Goal: Task Accomplishment & Management: Manage account settings

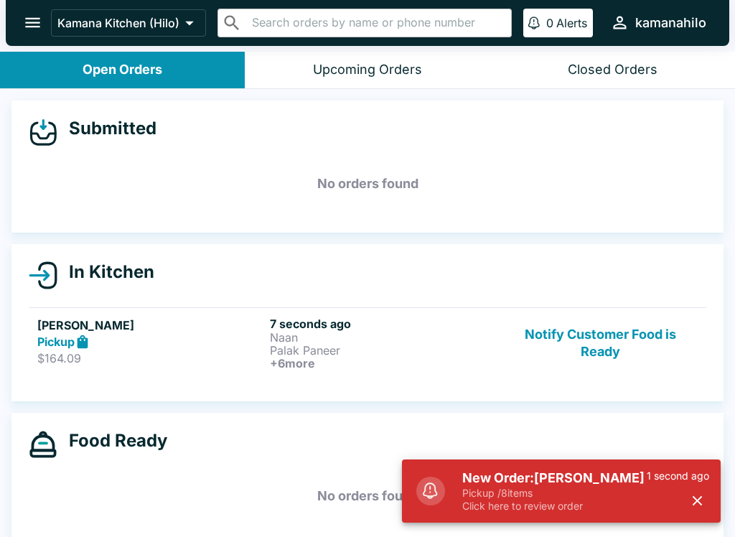
scroll to position [2, 0]
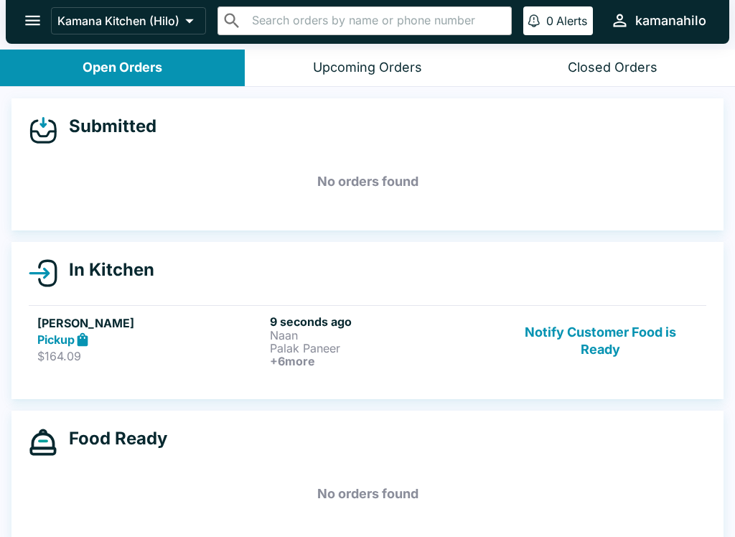
click at [43, 338] on strong "Pickup" at bounding box center [55, 339] width 37 height 14
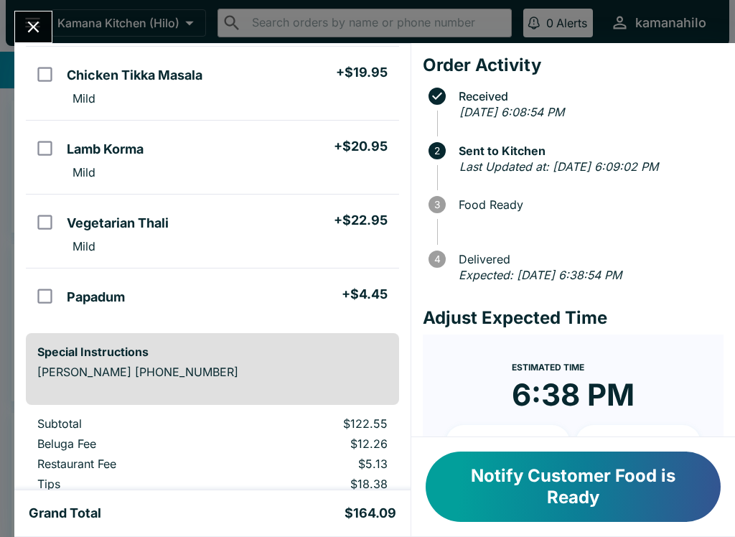
scroll to position [416, 0]
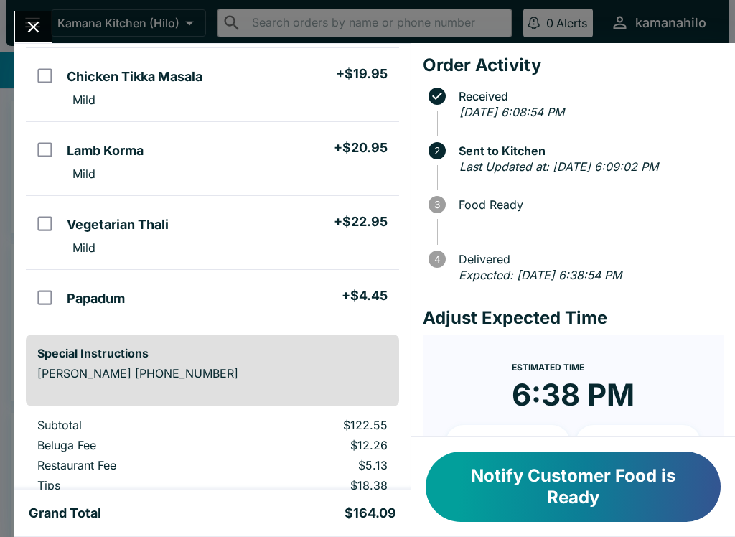
click at [51, 220] on input "orders table" at bounding box center [45, 224] width 32 height 32
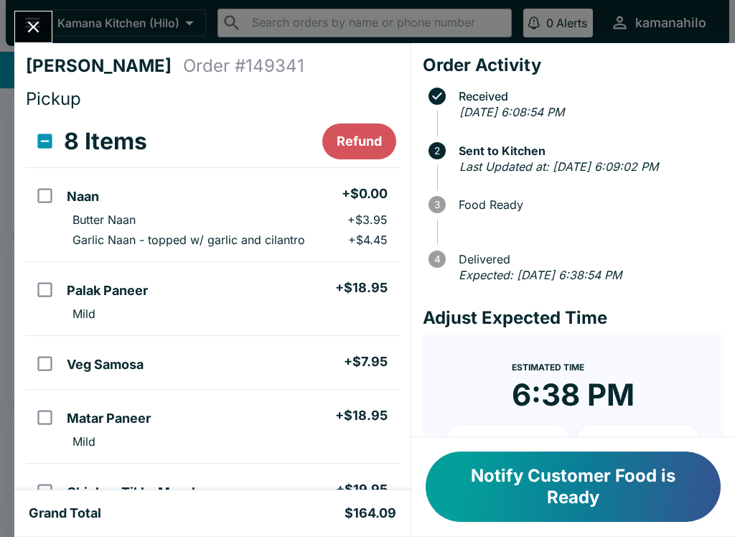
scroll to position [0, 0]
click at [363, 137] on button "Refund" at bounding box center [359, 142] width 74 height 36
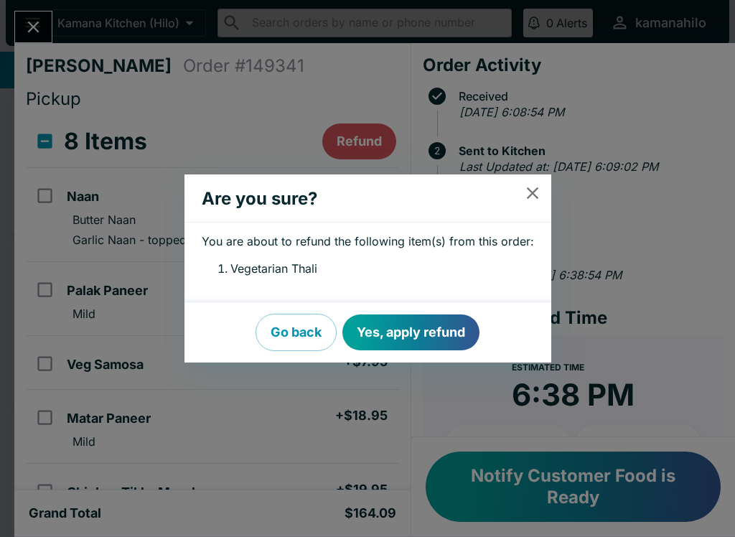
click at [432, 330] on button "Yes, apply refund" at bounding box center [411, 333] width 137 height 36
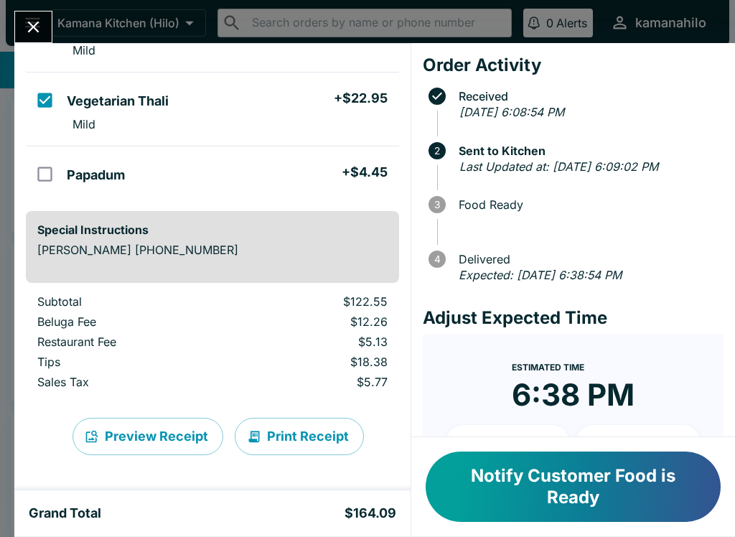
checkbox input "false"
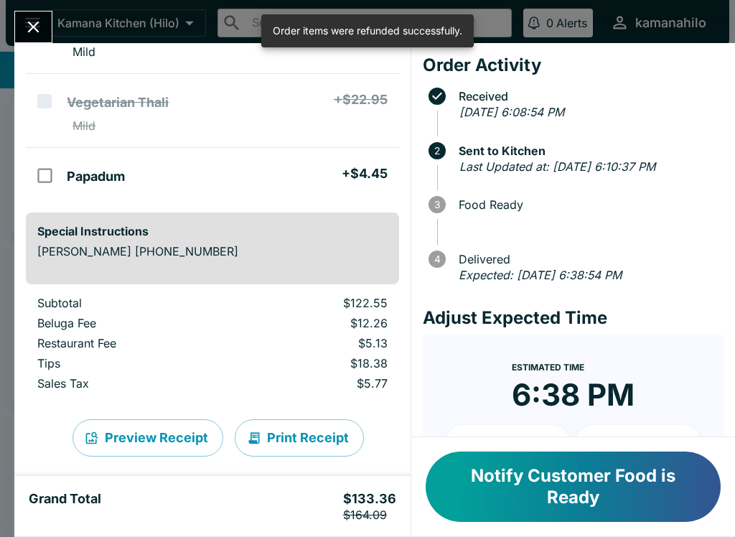
scroll to position [536, 0]
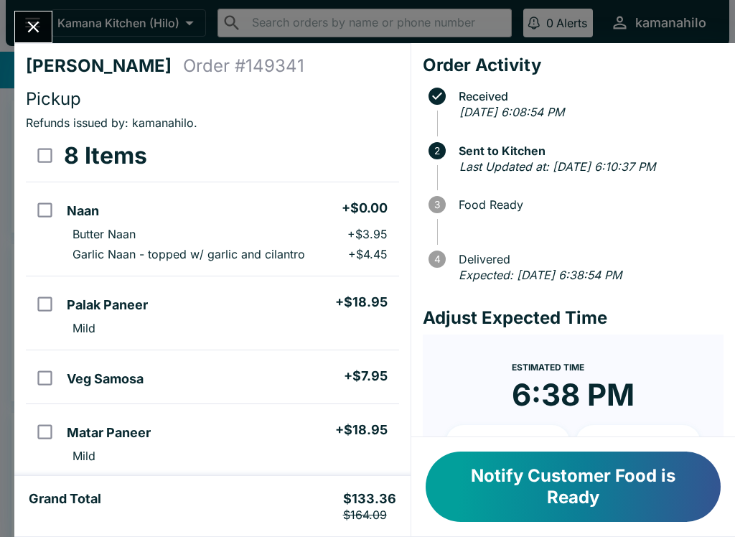
click at [36, 19] on icon "Close" at bounding box center [33, 26] width 19 height 19
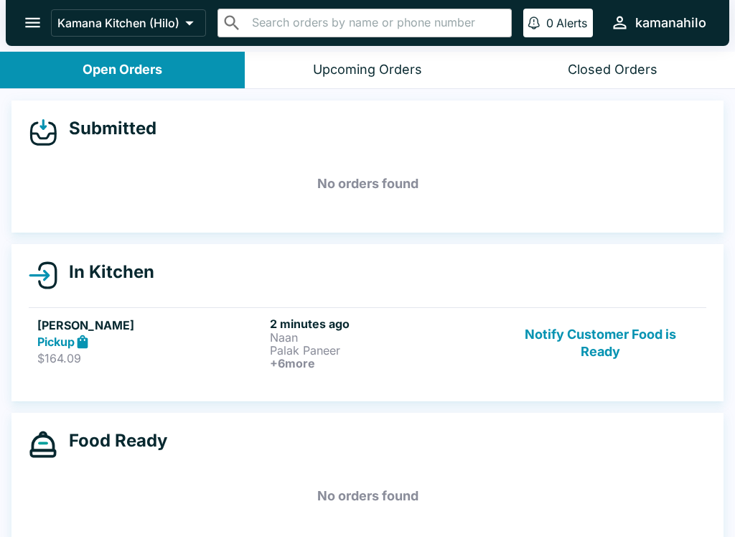
click at [33, 16] on icon "open drawer" at bounding box center [32, 22] width 19 height 19
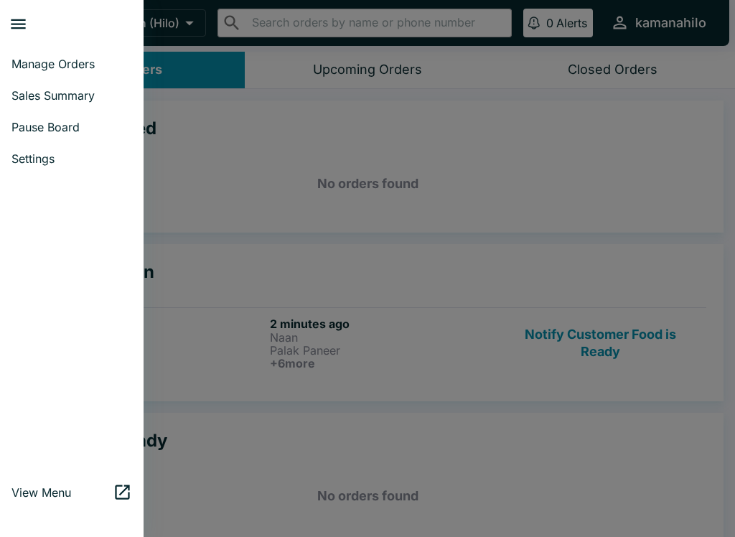
click at [47, 116] on link "Pause Board" at bounding box center [72, 127] width 144 height 32
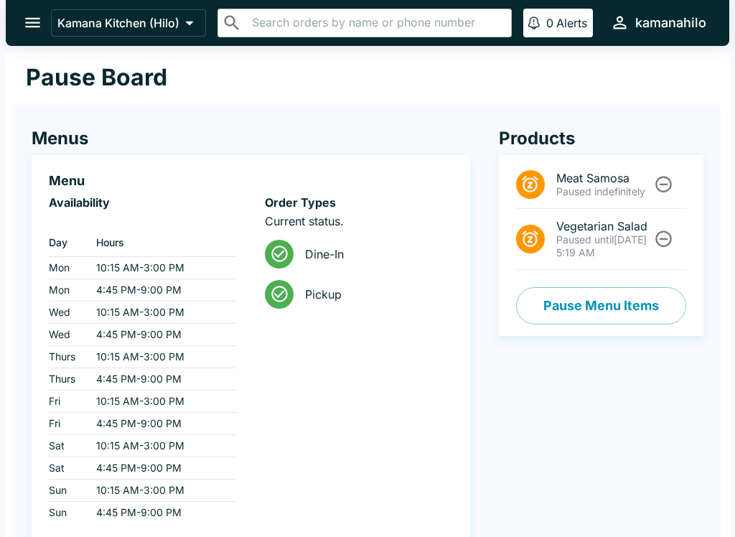
click at [630, 300] on button "Pause Menu Items" at bounding box center [601, 305] width 170 height 37
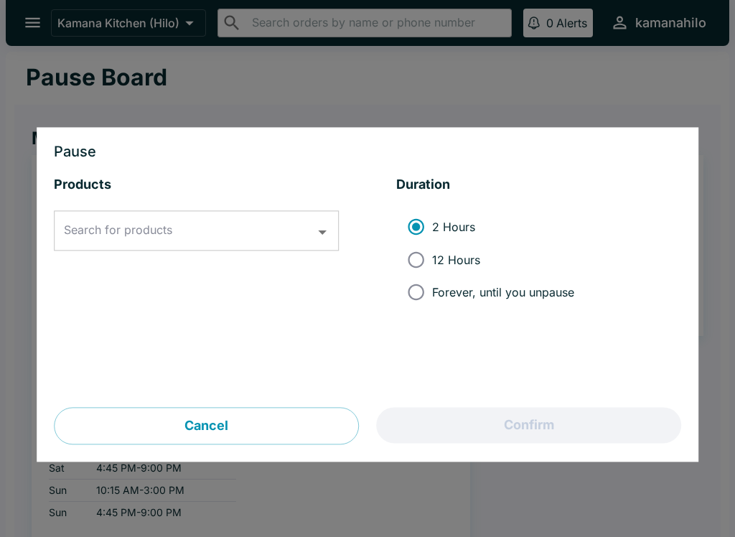
click at [182, 232] on input "Search for products" at bounding box center [185, 231] width 251 height 27
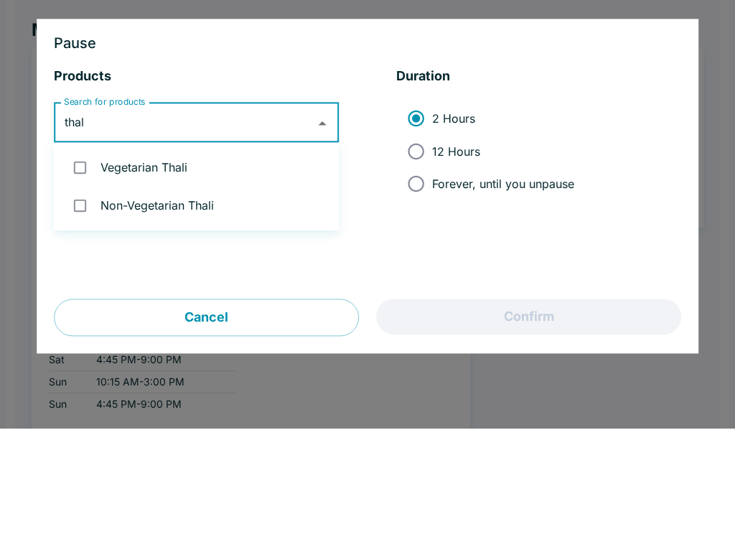
type input "thali"
click at [88, 261] on input "checkbox" at bounding box center [79, 275] width 29 height 29
checkbox input "true"
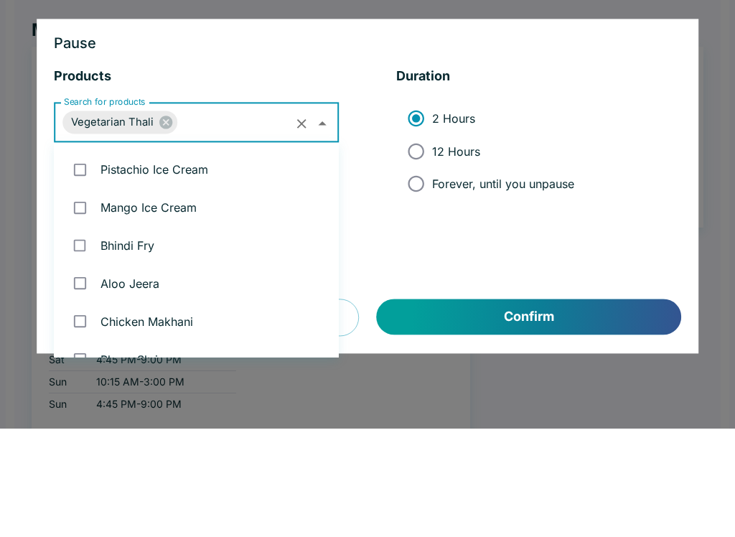
scroll to position [3411, 0]
click at [427, 276] on input "Forever, until you unpause" at bounding box center [416, 292] width 32 height 32
radio input "true"
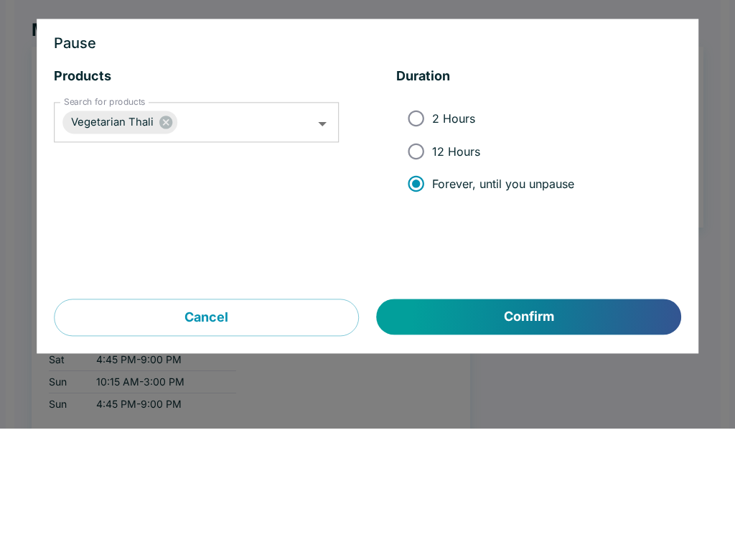
scroll to position [107, 0]
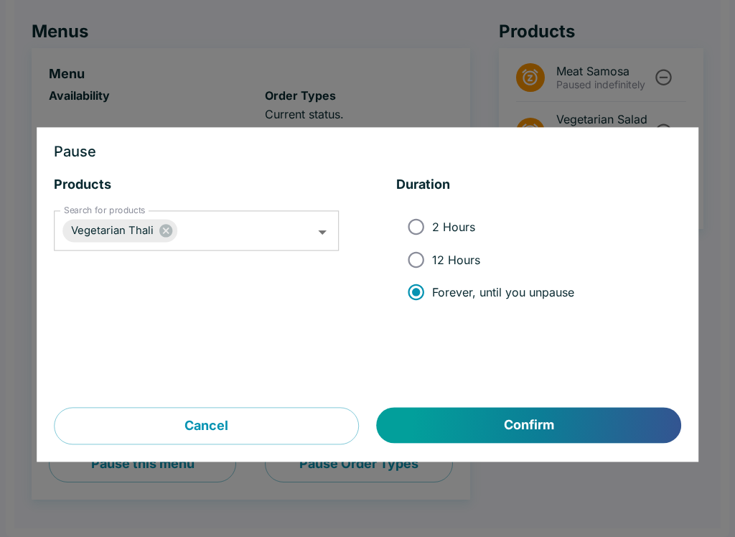
click at [559, 424] on button "Confirm" at bounding box center [529, 426] width 304 height 36
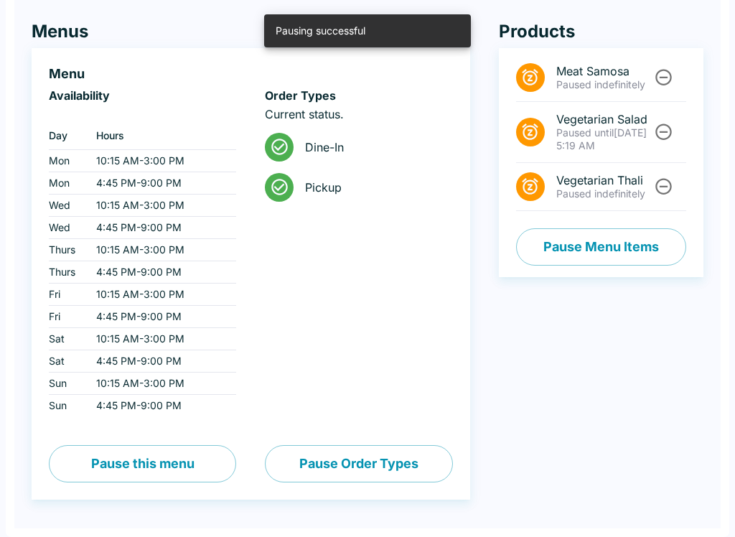
click at [626, 253] on button "Pause Menu Items" at bounding box center [601, 246] width 170 height 37
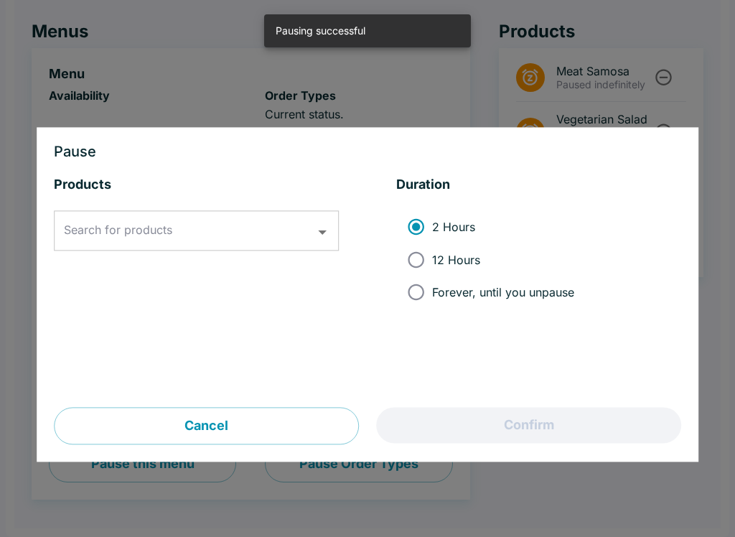
click at [199, 224] on input "Search for products" at bounding box center [185, 231] width 251 height 27
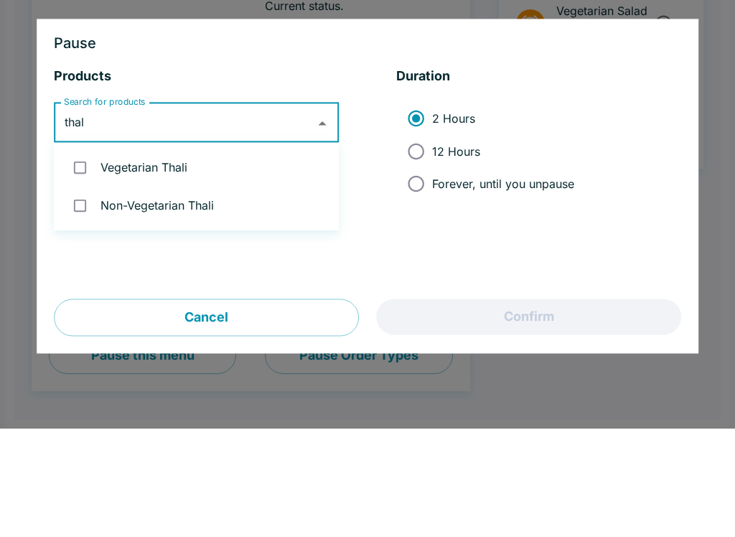
type input "thali"
click at [88, 299] on input "checkbox" at bounding box center [79, 313] width 29 height 29
checkbox input "true"
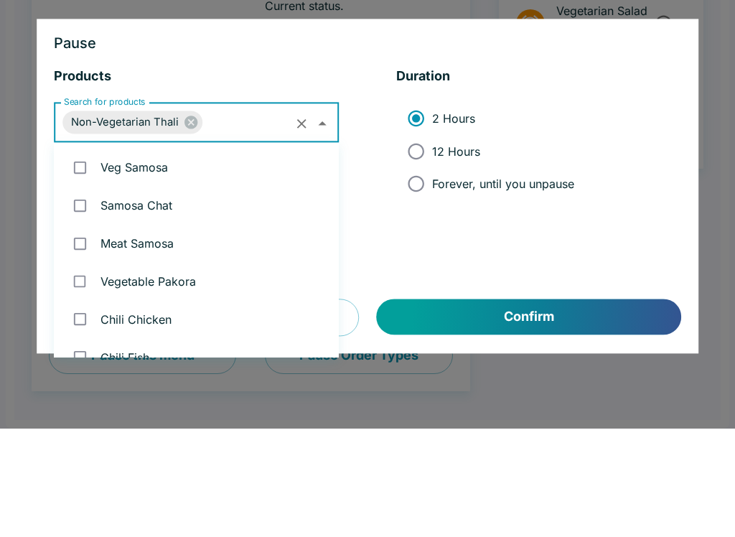
scroll to position [3510, 0]
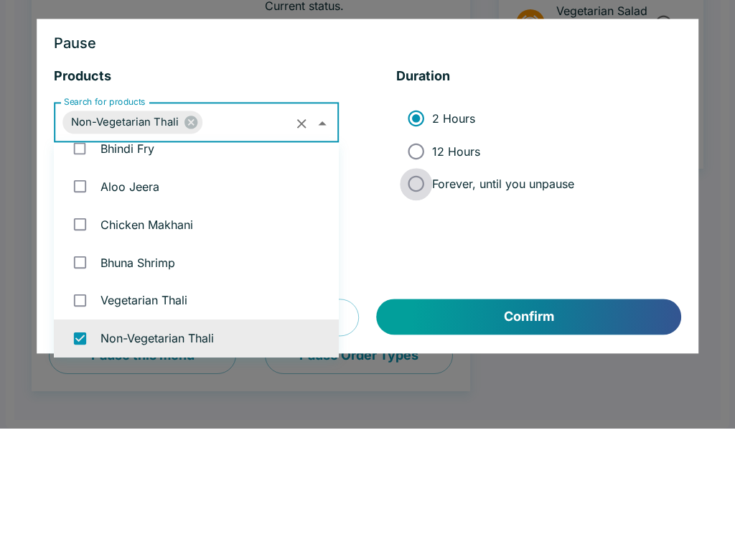
click at [428, 276] on input "Forever, until you unpause" at bounding box center [416, 292] width 32 height 32
radio input "true"
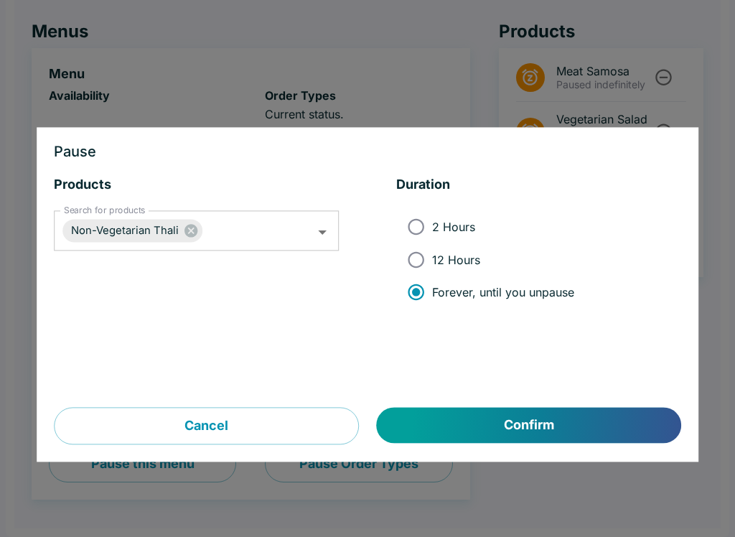
click at [556, 427] on button "Confirm" at bounding box center [529, 426] width 304 height 36
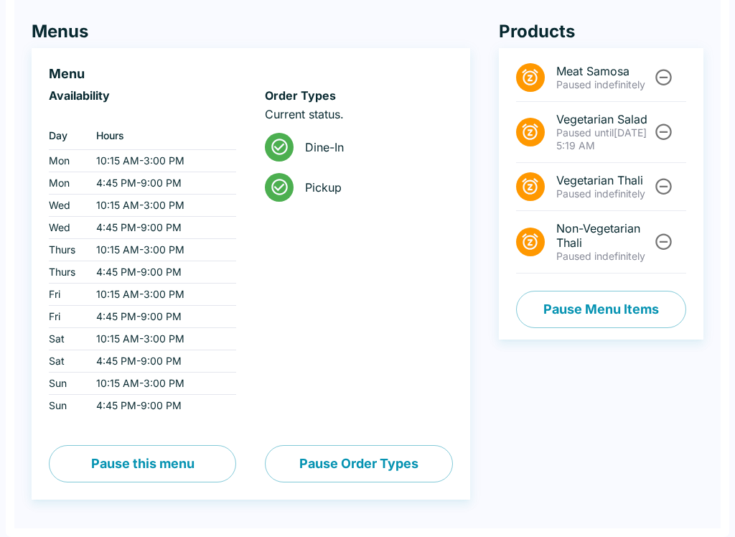
scroll to position [0, 0]
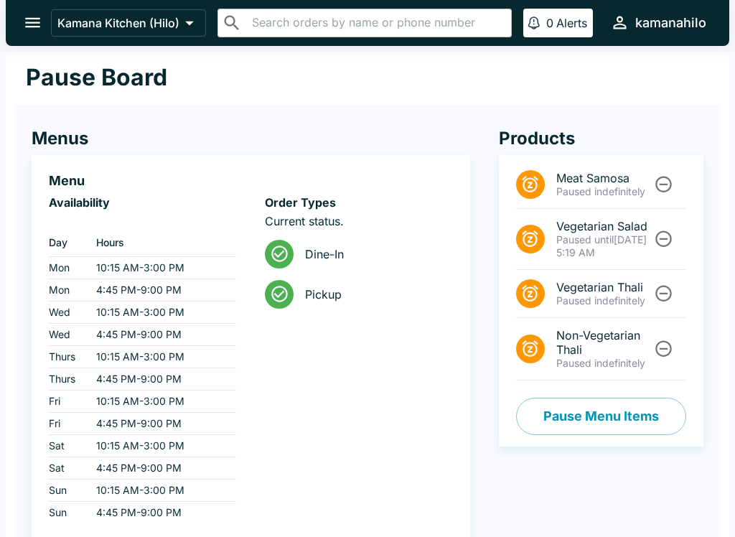
click at [32, 26] on icon "open drawer" at bounding box center [32, 22] width 19 height 19
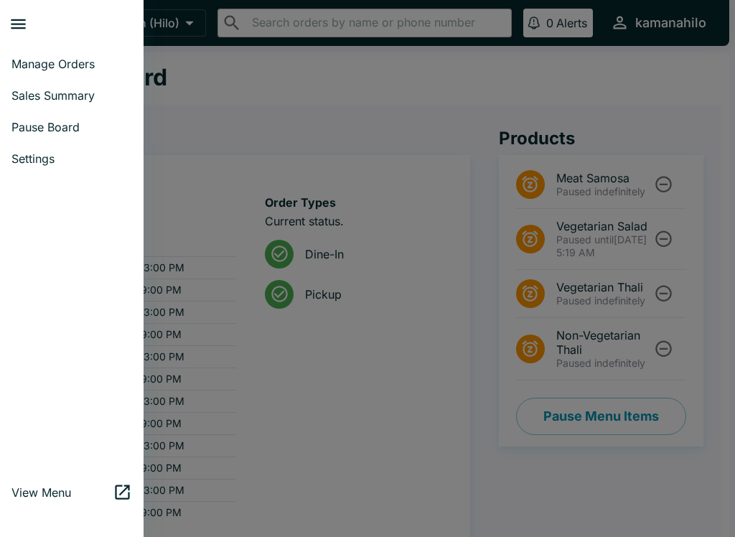
click at [39, 65] on span "Manage Orders" at bounding box center [71, 64] width 121 height 14
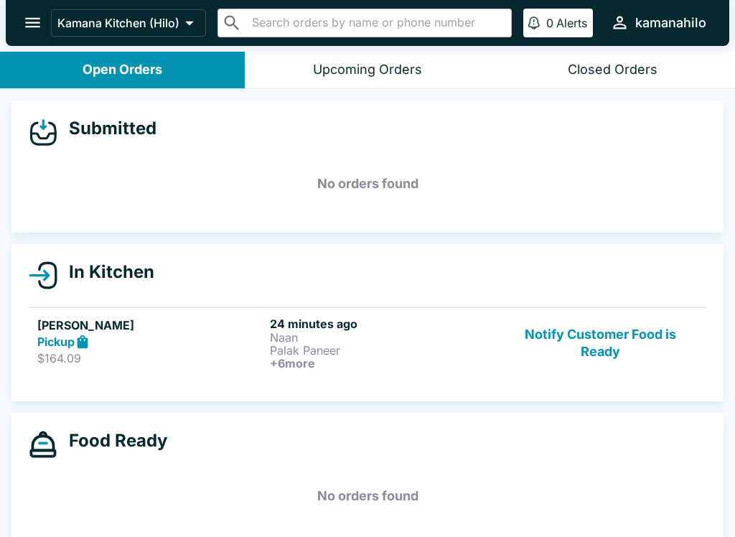
click at [193, 347] on div "Pickup" at bounding box center [150, 342] width 227 height 17
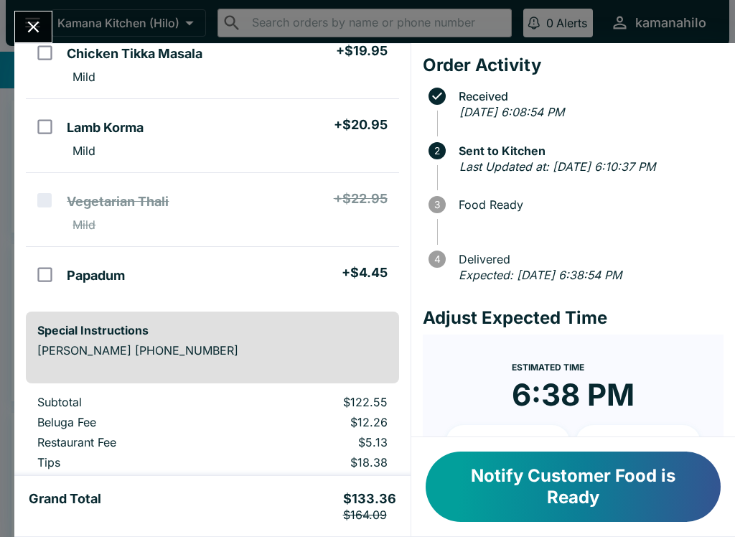
scroll to position [451, 0]
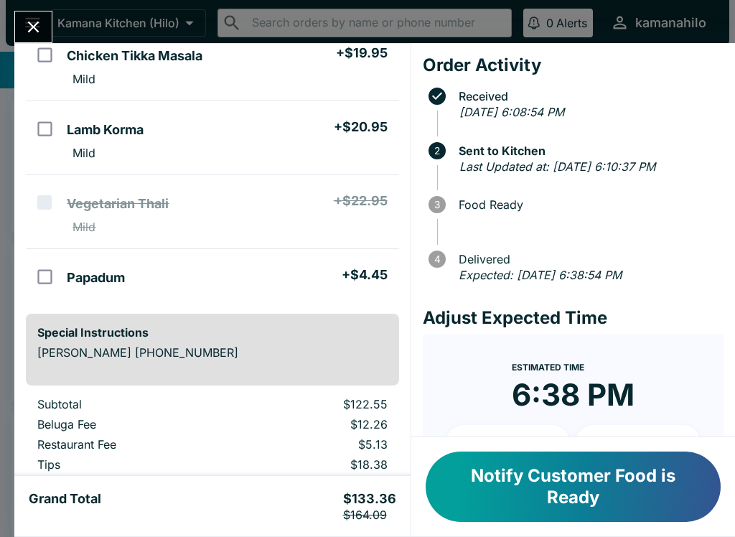
click at [563, 490] on button "Notify Customer Food is Ready" at bounding box center [573, 487] width 295 height 70
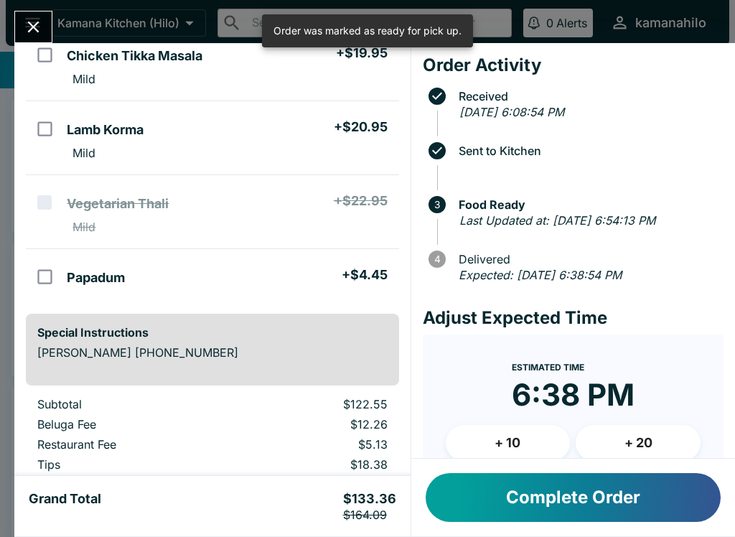
click at [554, 497] on button "Complete Order" at bounding box center [573, 497] width 295 height 49
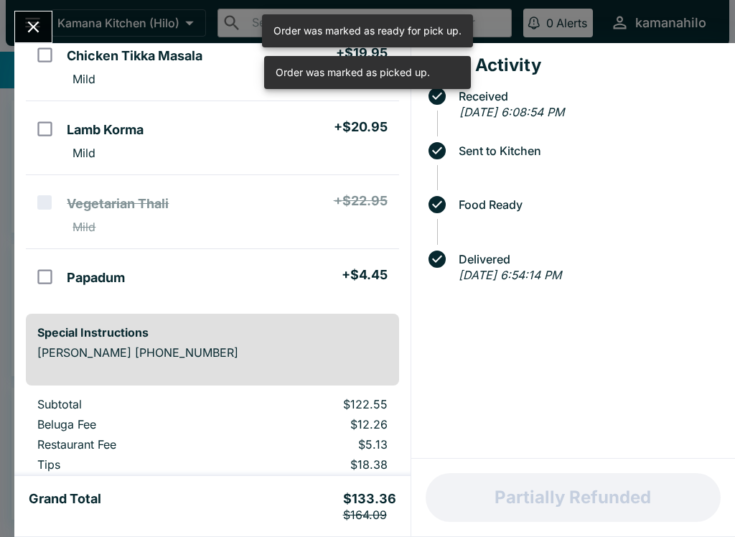
click at [27, 32] on icon "Close" at bounding box center [33, 26] width 19 height 19
